Goal: Task Accomplishment & Management: Complete application form

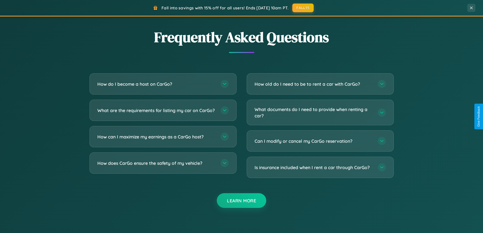
scroll to position [977, 0]
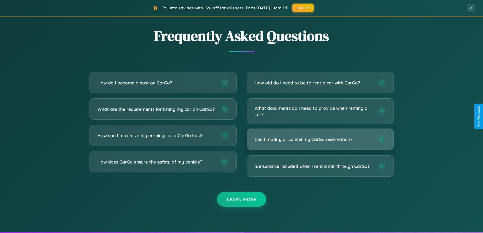
click at [320, 139] on h3 "Can I modify or cancel my CarGo reservation?" at bounding box center [314, 139] width 118 height 6
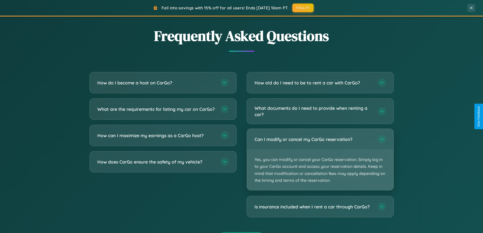
click at [320, 160] on p "Yes, you can modify or cancel your CarGo reservation. Simply log in to your Car…" at bounding box center [320, 170] width 147 height 40
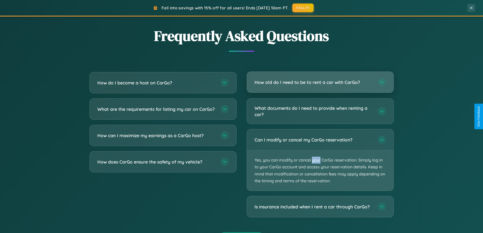
click at [320, 82] on h3 "How old do I need to be to rent a car with CarGo?" at bounding box center [314, 82] width 118 height 6
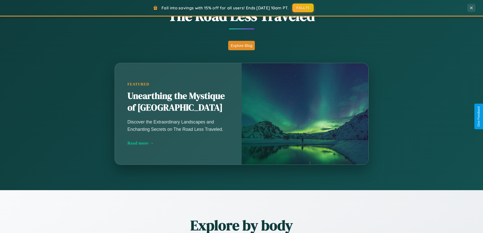
scroll to position [219, 0]
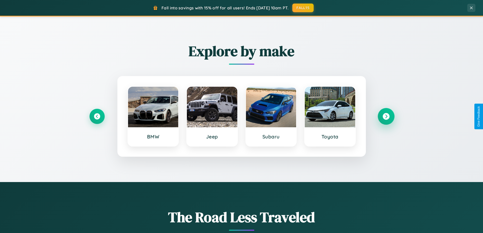
click at [386, 116] on icon at bounding box center [386, 116] width 7 height 7
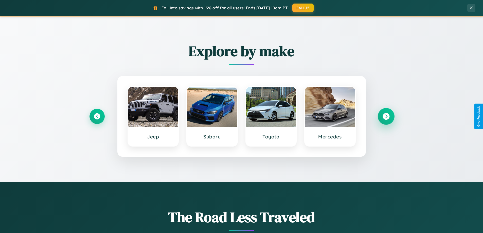
click at [386, 116] on icon at bounding box center [386, 116] width 7 height 7
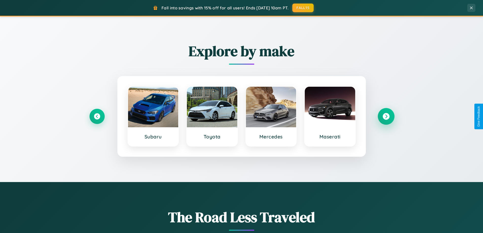
click at [386, 116] on icon at bounding box center [386, 116] width 7 height 7
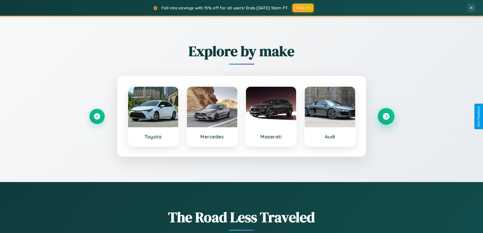
click at [386, 116] on icon at bounding box center [386, 116] width 7 height 7
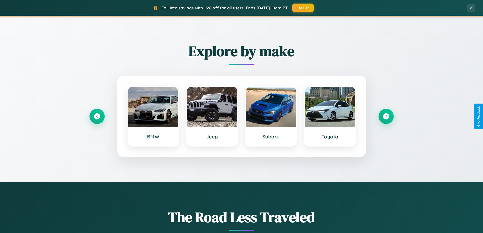
scroll to position [0, 0]
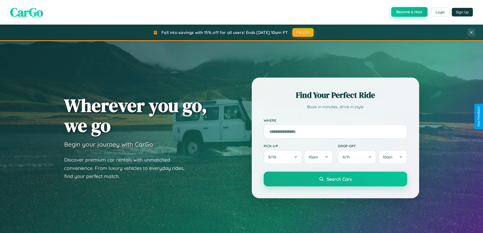
click at [409, 12] on button "Become a Host" at bounding box center [410, 12] width 36 height 10
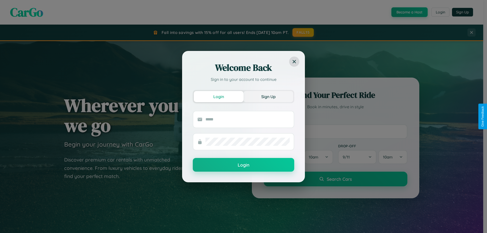
click at [268, 96] on button "Sign Up" at bounding box center [269, 96] width 50 height 11
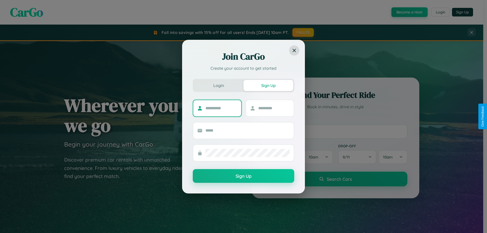
click at [221, 108] on input "text" at bounding box center [222, 108] width 32 height 8
type input "********"
click at [274, 108] on input "text" at bounding box center [274, 108] width 32 height 8
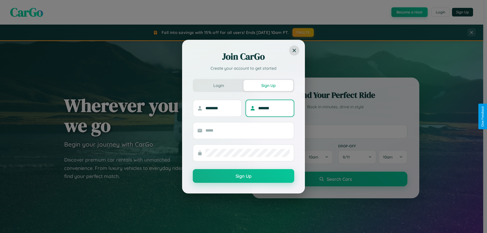
type input "*******"
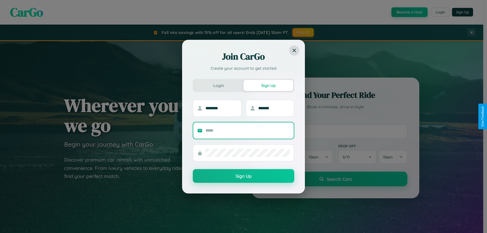
click at [248, 130] on input "text" at bounding box center [248, 131] width 84 height 8
type input "**********"
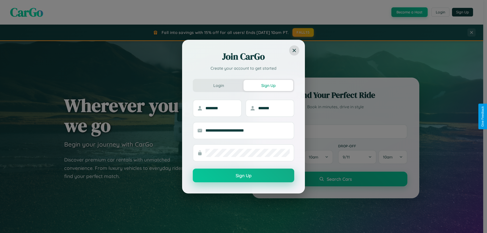
click at [244, 176] on button "Sign Up" at bounding box center [244, 176] width 102 height 14
